Goal: Check status: Check status

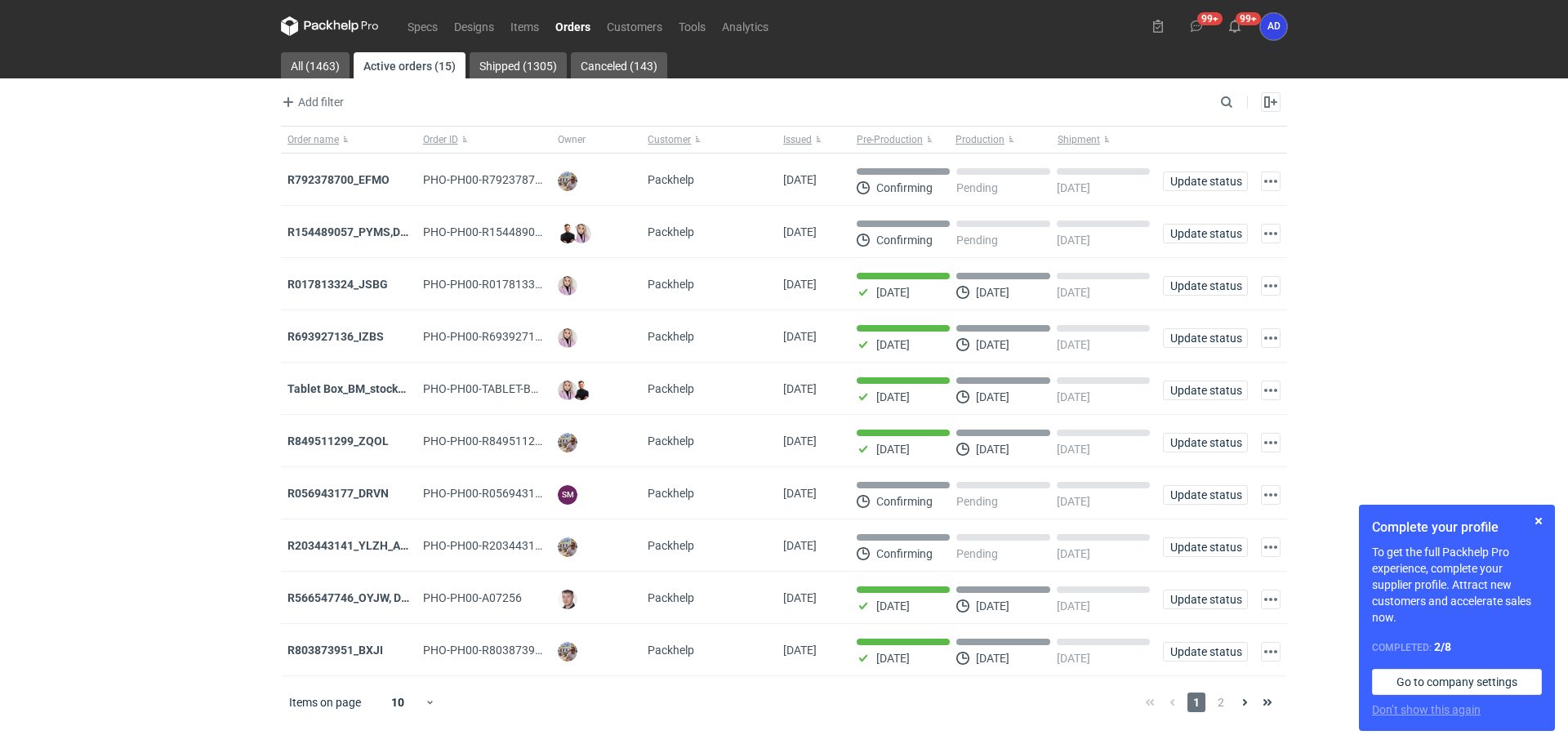
click at [568, 32] on link "Orders" at bounding box center [573, 26] width 51 height 20
click at [1223, 710] on span "2" at bounding box center [1221, 702] width 18 height 20
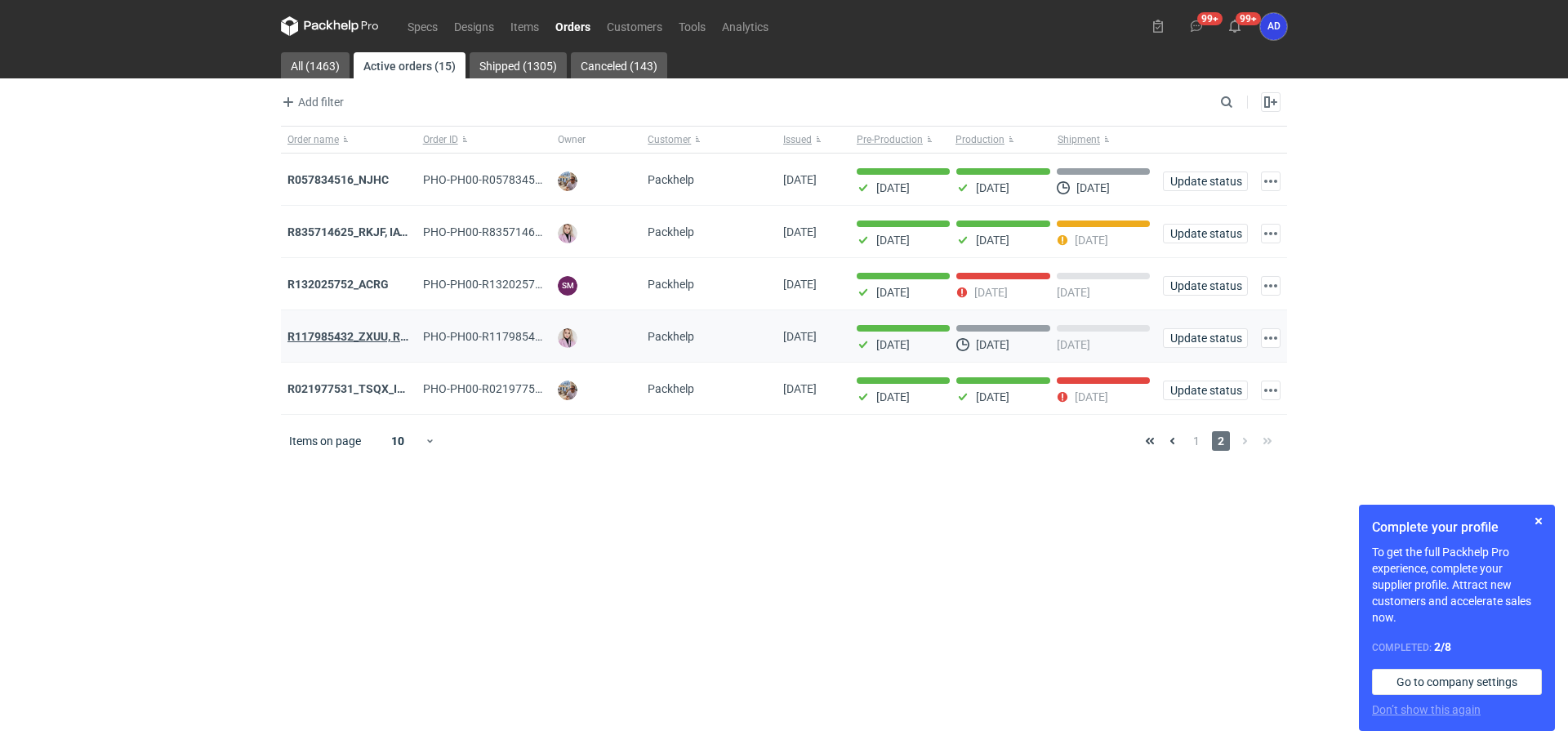
click at [369, 333] on strong "R117985432_ZXUU, RNMV, VLQR" at bounding box center [373, 336] width 171 height 13
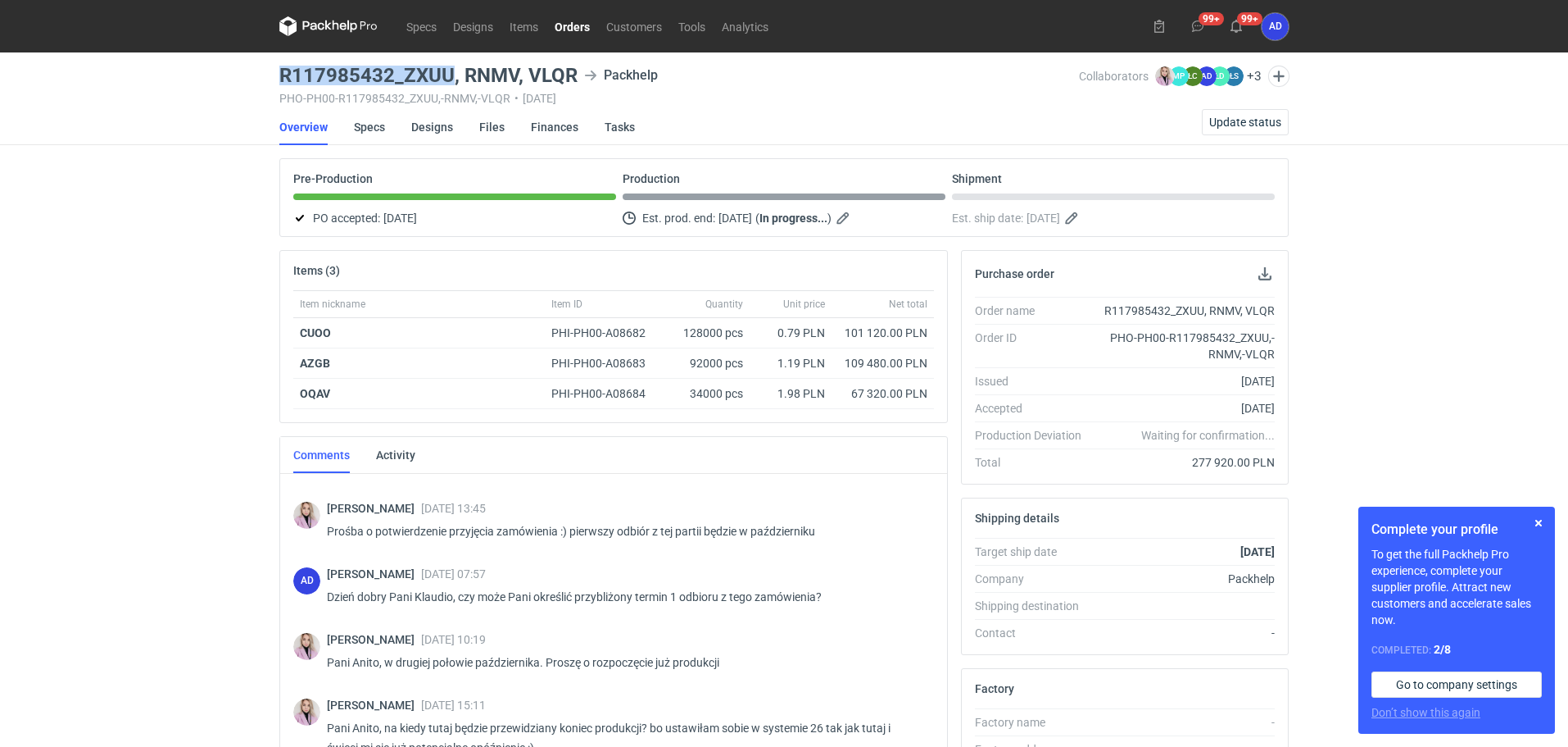
drag, startPoint x: 451, startPoint y: 77, endPoint x: 279, endPoint y: 80, distance: 172.0
click at [279, 80] on main "R117985432_ZXUU, RNMV, VLQR Packhelp PHO-PH00-R117985432_ZXUU,-RNMV,-VLQR • [DA…" at bounding box center [784, 561] width 1023 height 1017
copy h3 "R117985432_ZXUU"
click at [564, 30] on link "Orders" at bounding box center [572, 26] width 52 height 20
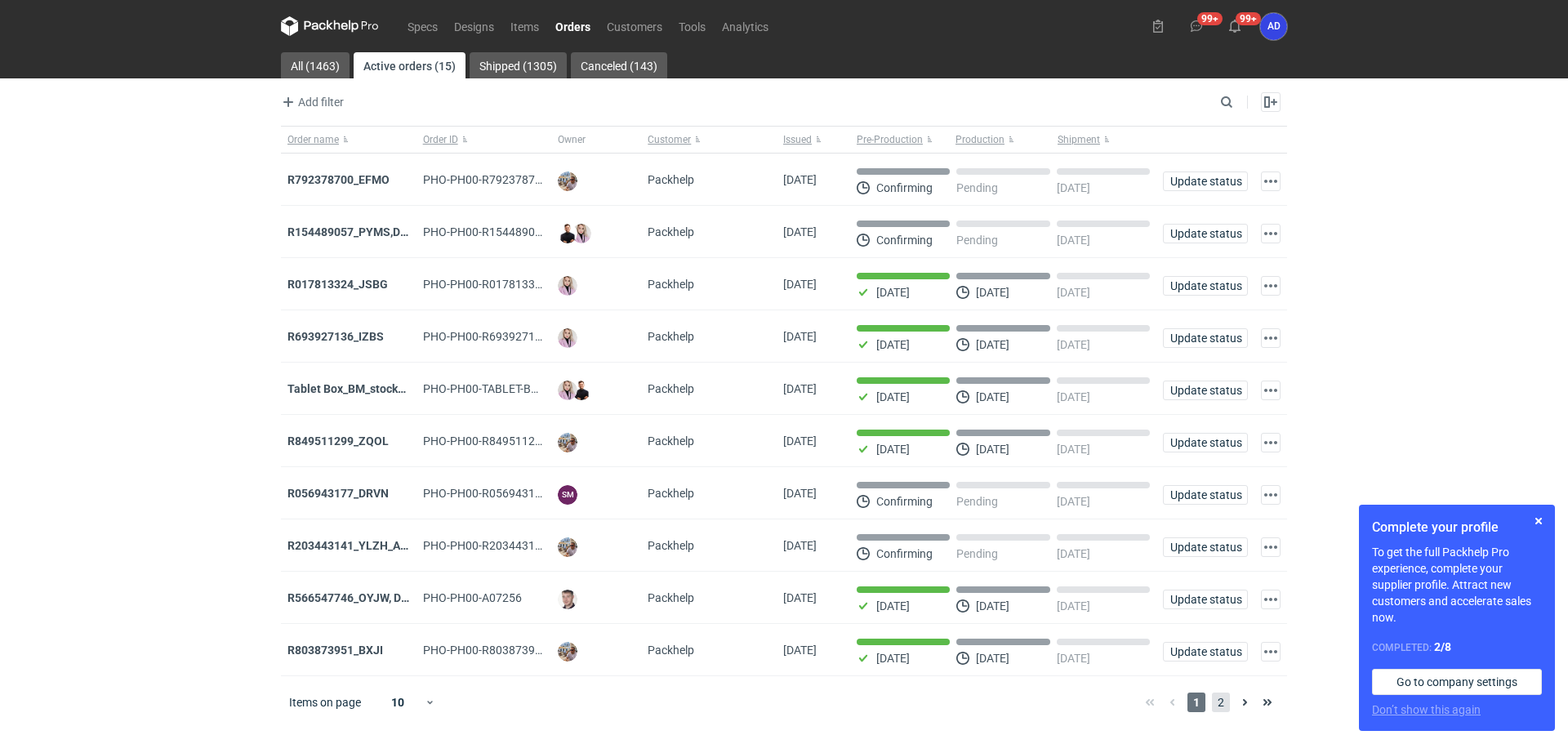
click at [1214, 710] on span "2" at bounding box center [1221, 702] width 18 height 20
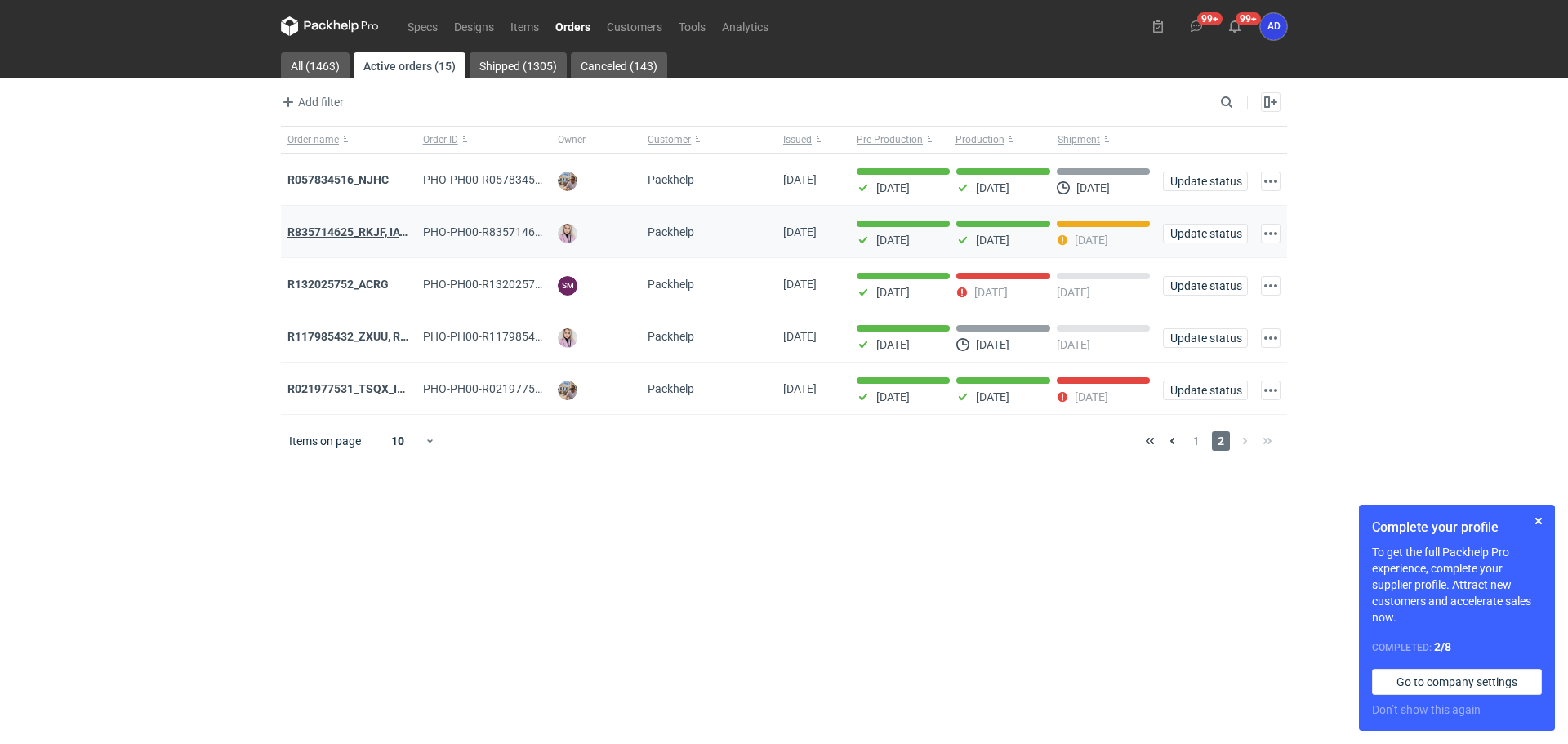
click at [361, 235] on strong "R835714625_RKJF, IAVU, SFPF, TXLA" at bounding box center [382, 231] width 191 height 13
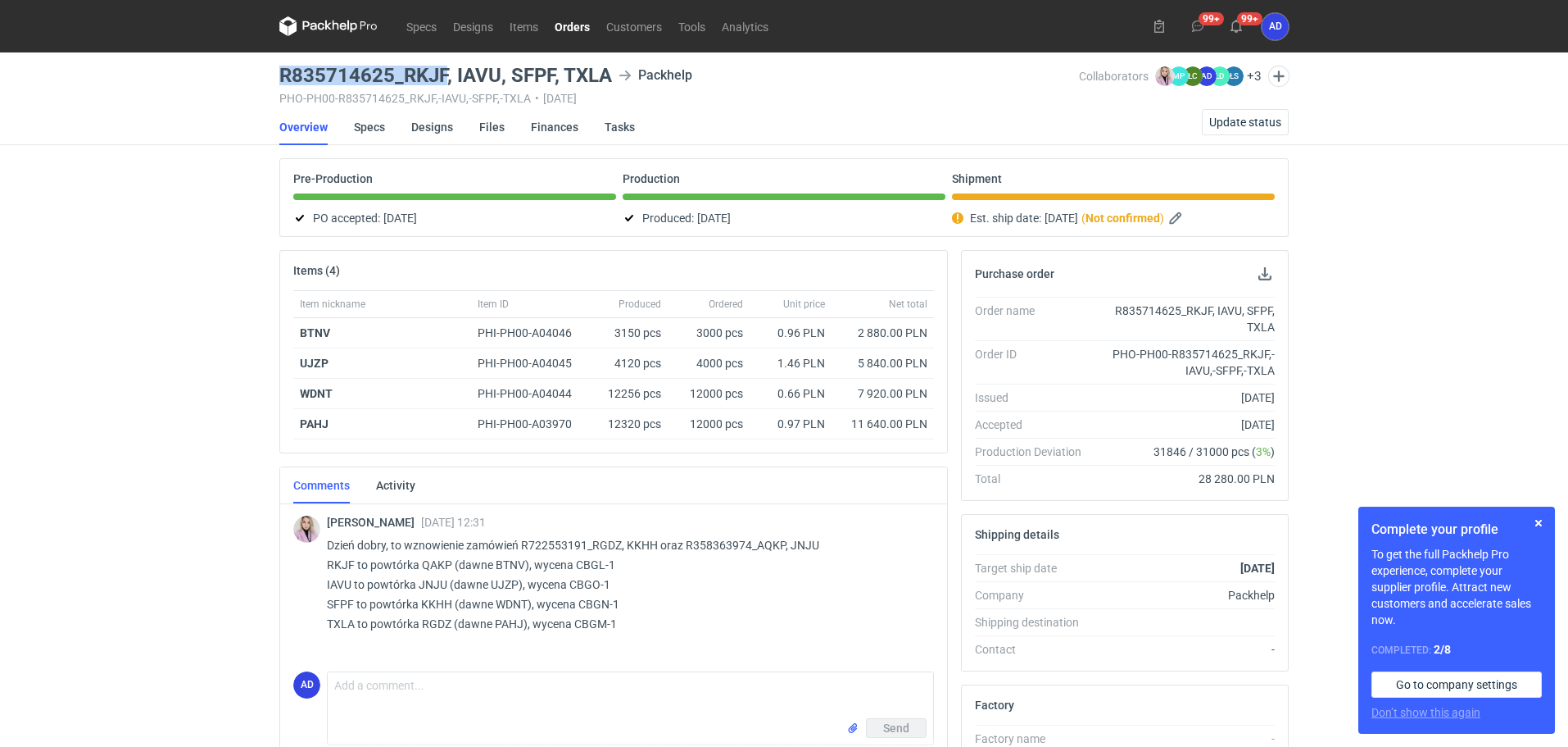
drag, startPoint x: 448, startPoint y: 73, endPoint x: 276, endPoint y: 77, distance: 172.0
click at [276, 77] on main "R835714625_RKJF, IAVU, SFPF, TXLA Packhelp PHO-PH00-R835714625_RKJF,-IAVU,-SFPF…" at bounding box center [784, 569] width 1023 height 1034
copy h3 "R835714625_RKJF"
click at [569, 27] on link "Orders" at bounding box center [572, 26] width 52 height 20
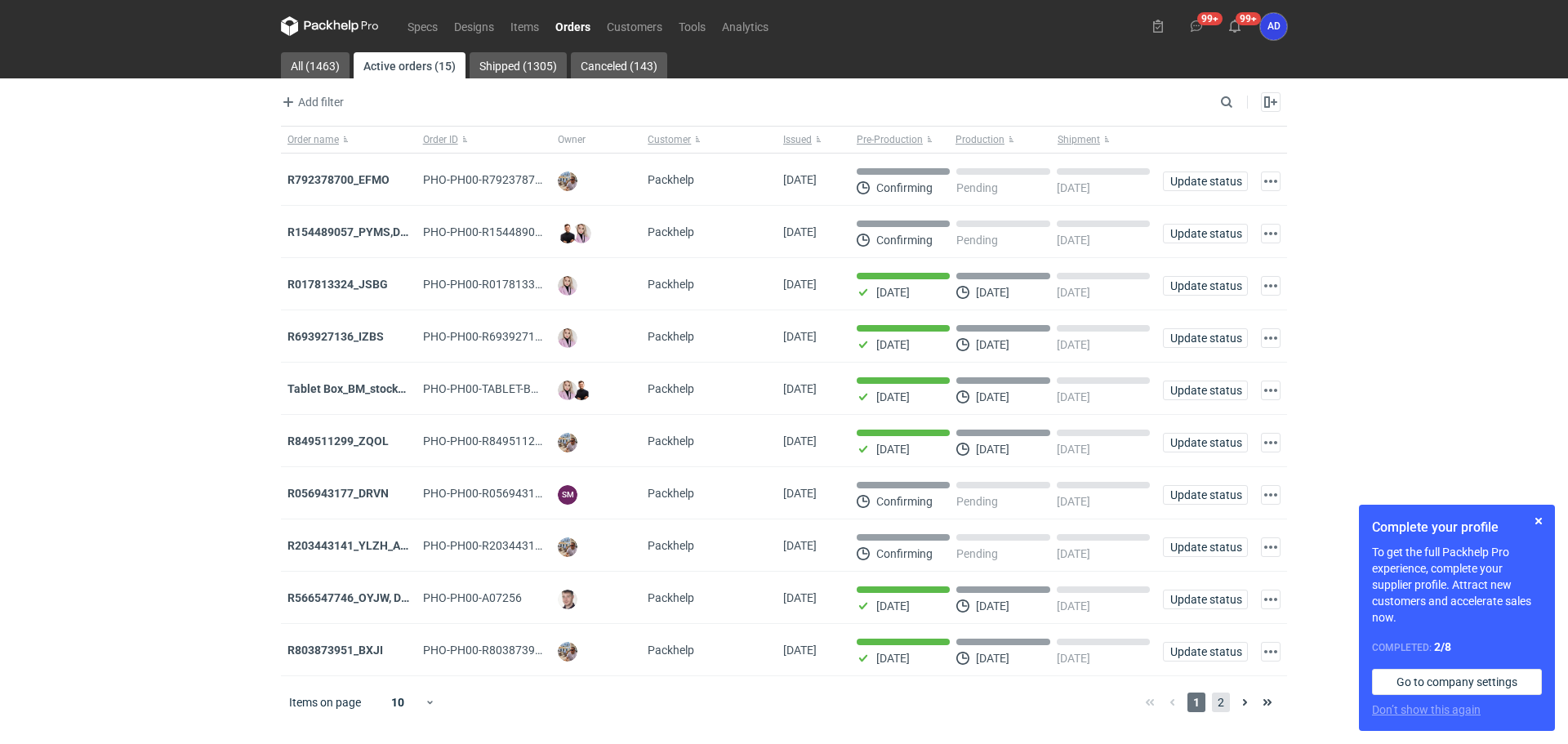
click at [1214, 709] on span "2" at bounding box center [1221, 702] width 18 height 20
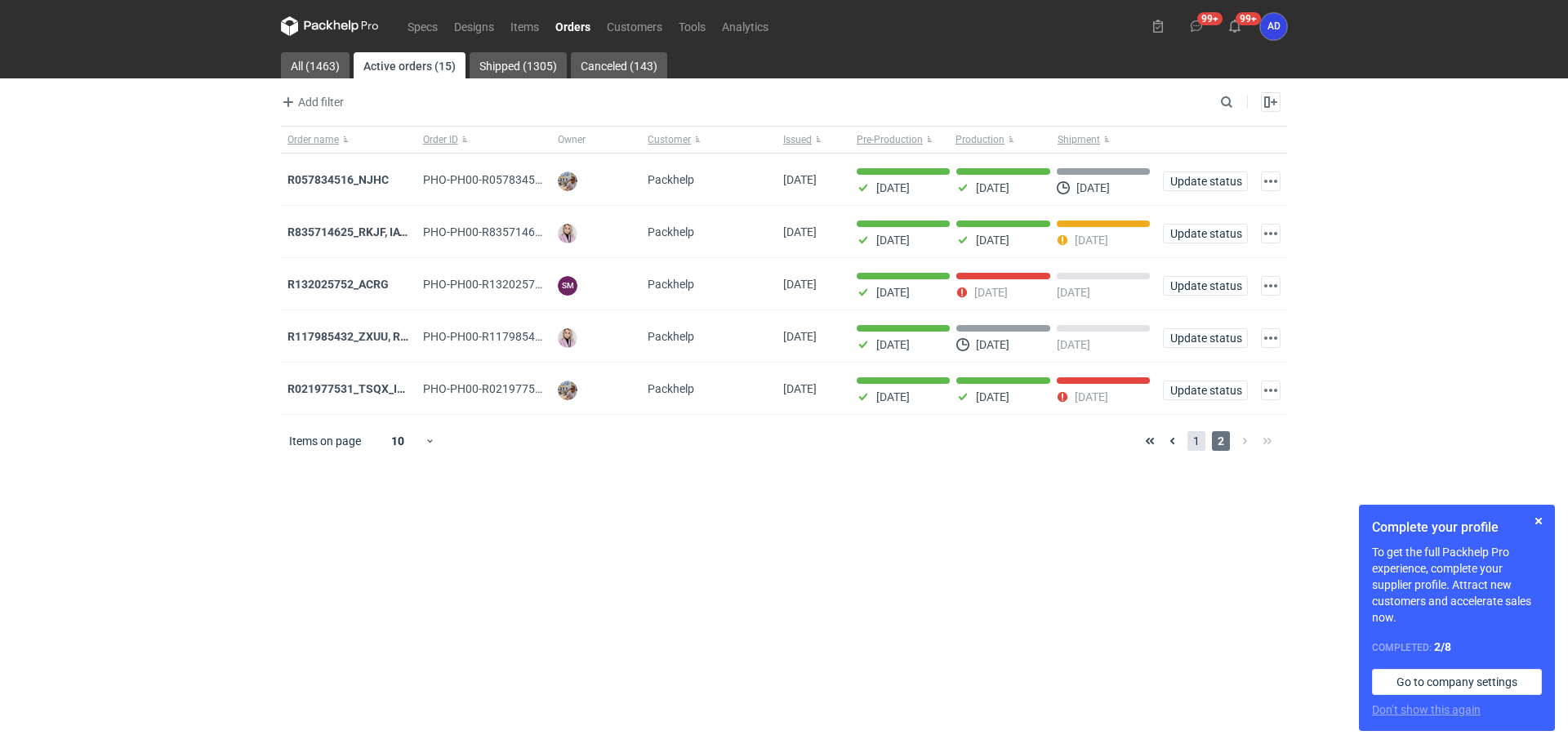
click at [1203, 441] on span "1" at bounding box center [1196, 441] width 18 height 20
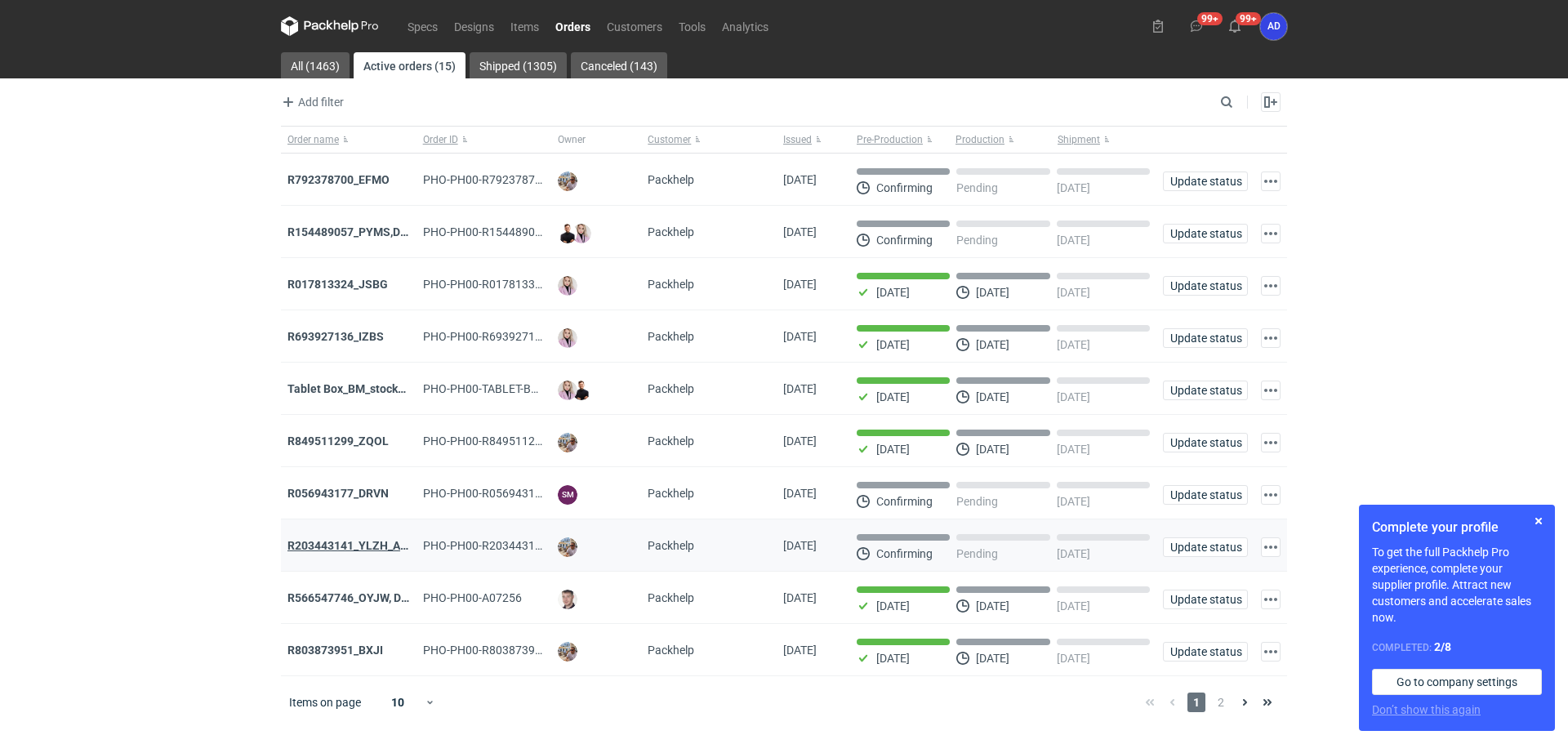
click at [344, 543] on strong "R203443141_YLZH_AHYW" at bounding box center [356, 545] width 138 height 13
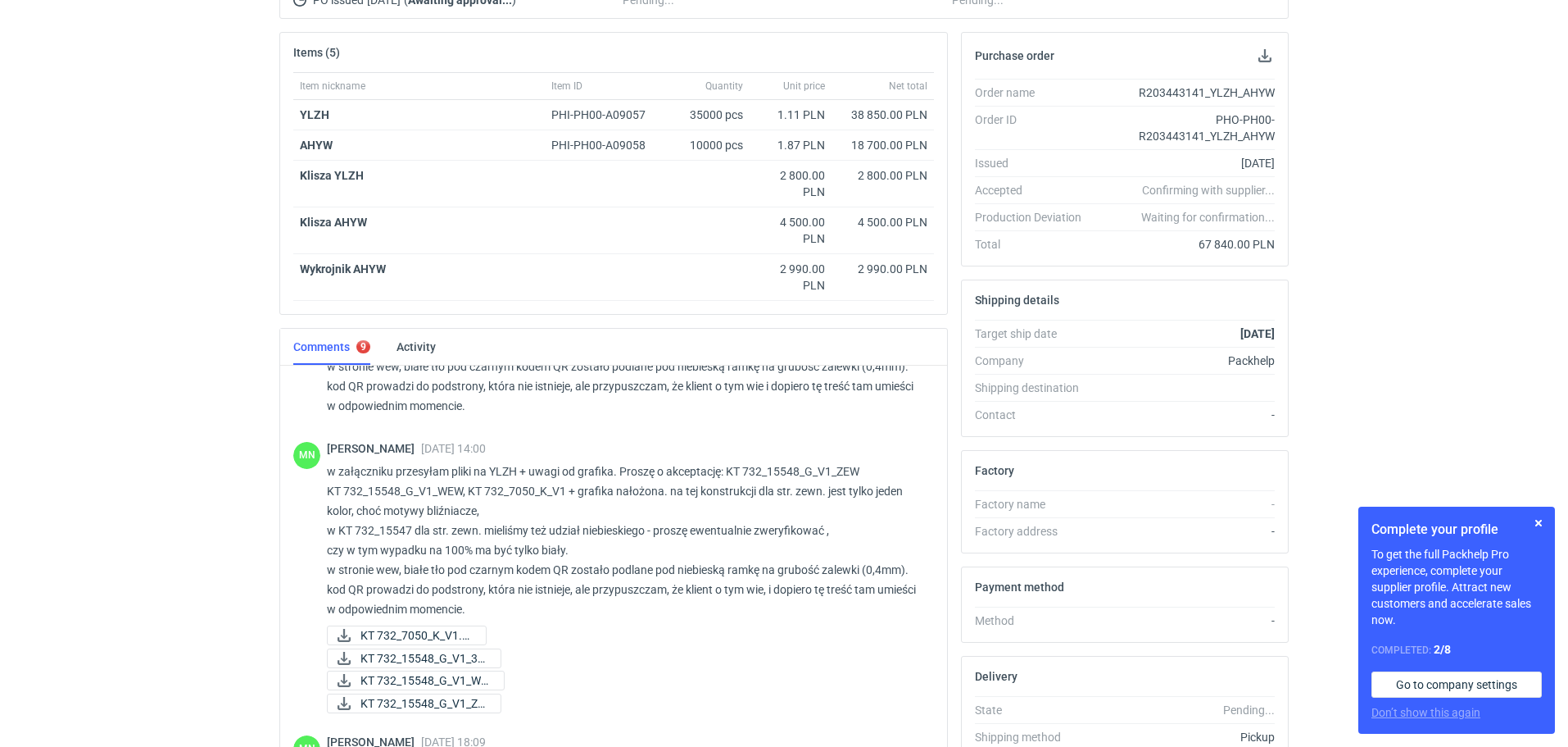
scroll to position [1227, 0]
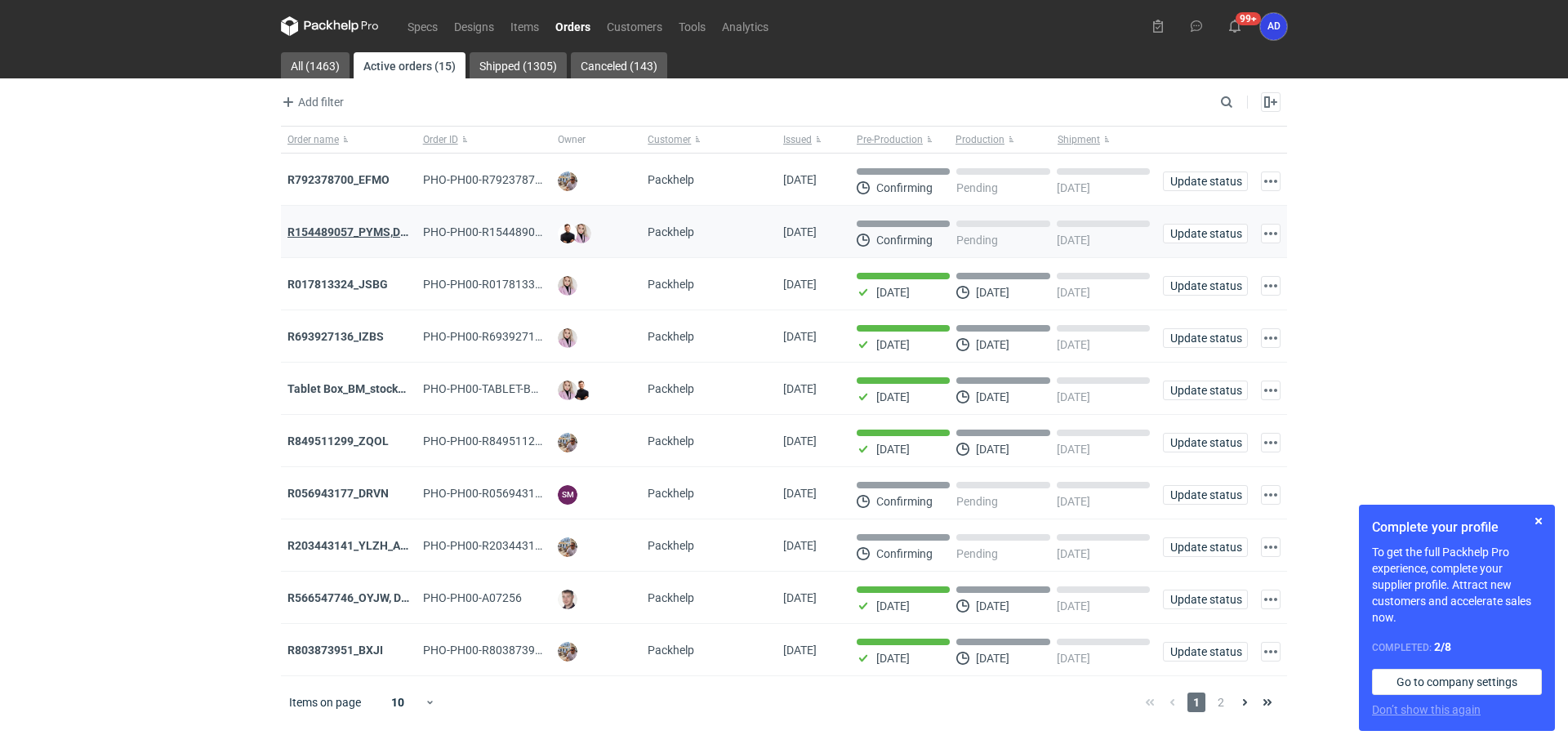
click at [370, 235] on strong "R154489057_PYMS,DEPJ,PVJP" at bounding box center [369, 231] width 164 height 13
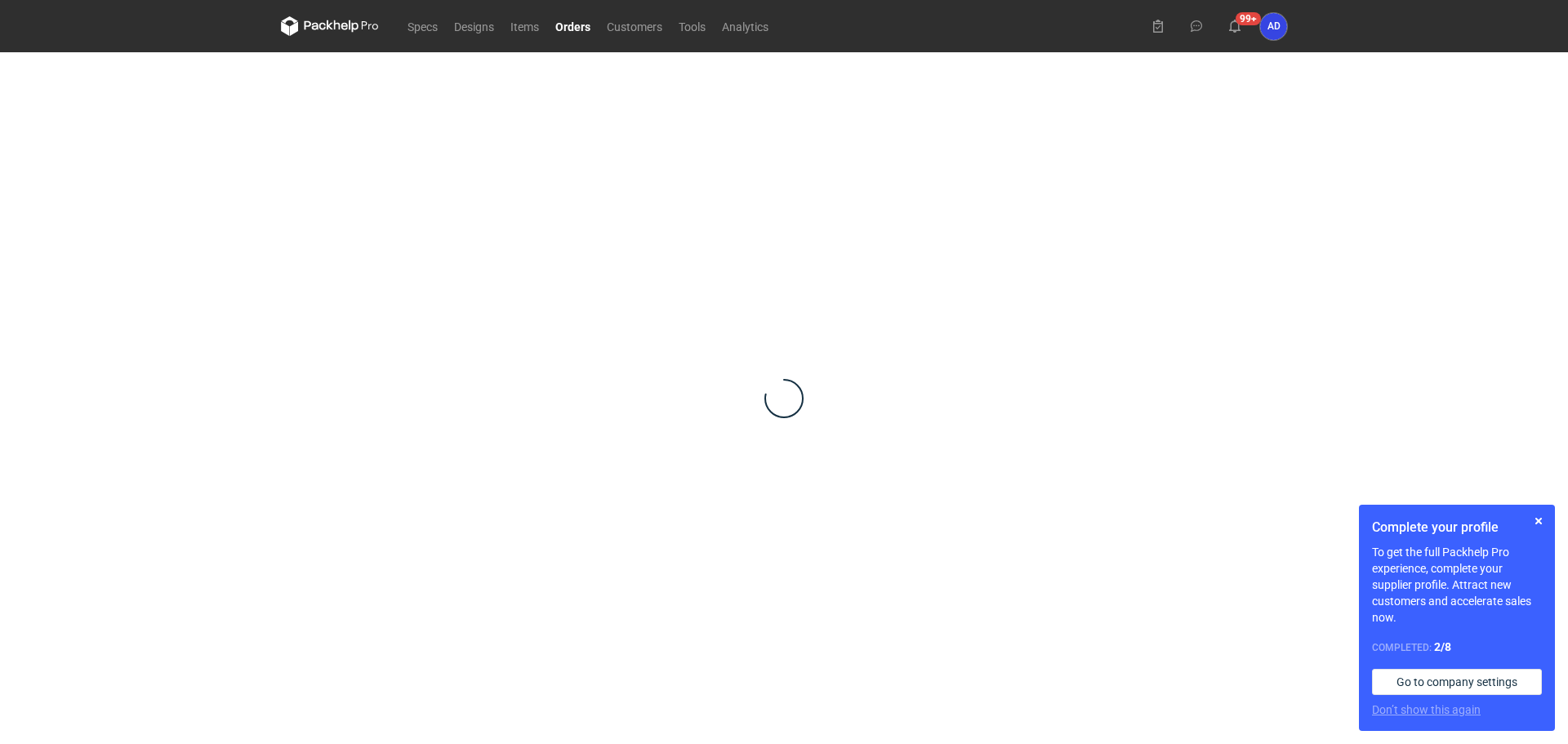
click at [569, 27] on link "Orders" at bounding box center [573, 26] width 51 height 20
